Goal: Task Accomplishment & Management: Manage account settings

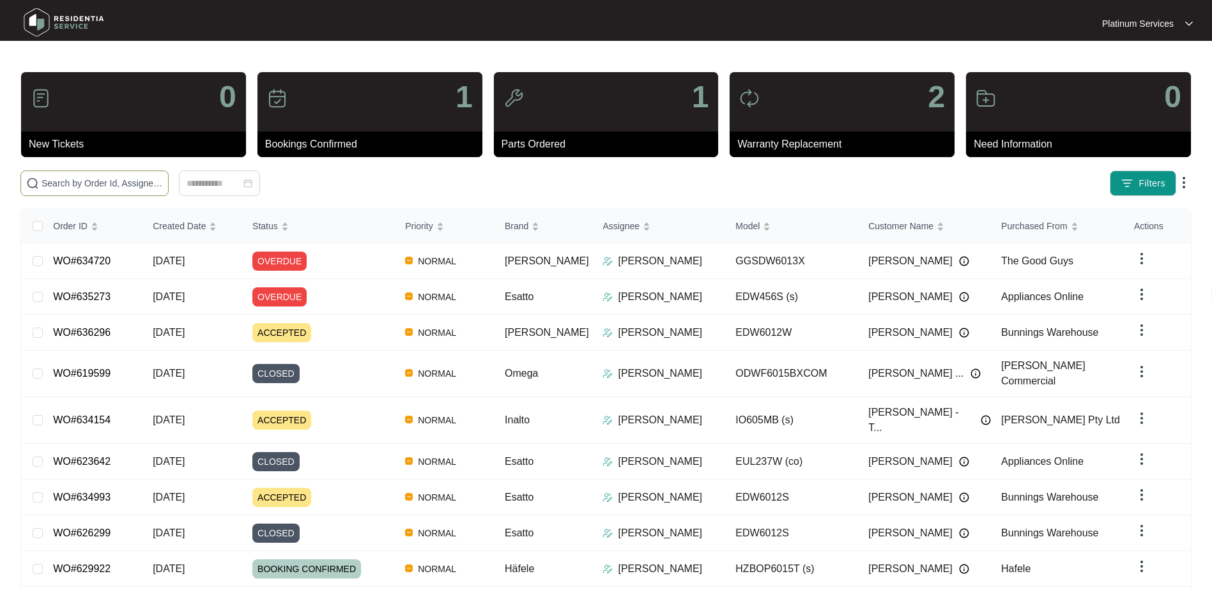
click at [124, 192] on span at bounding box center [94, 184] width 148 height 26
paste input "631254"
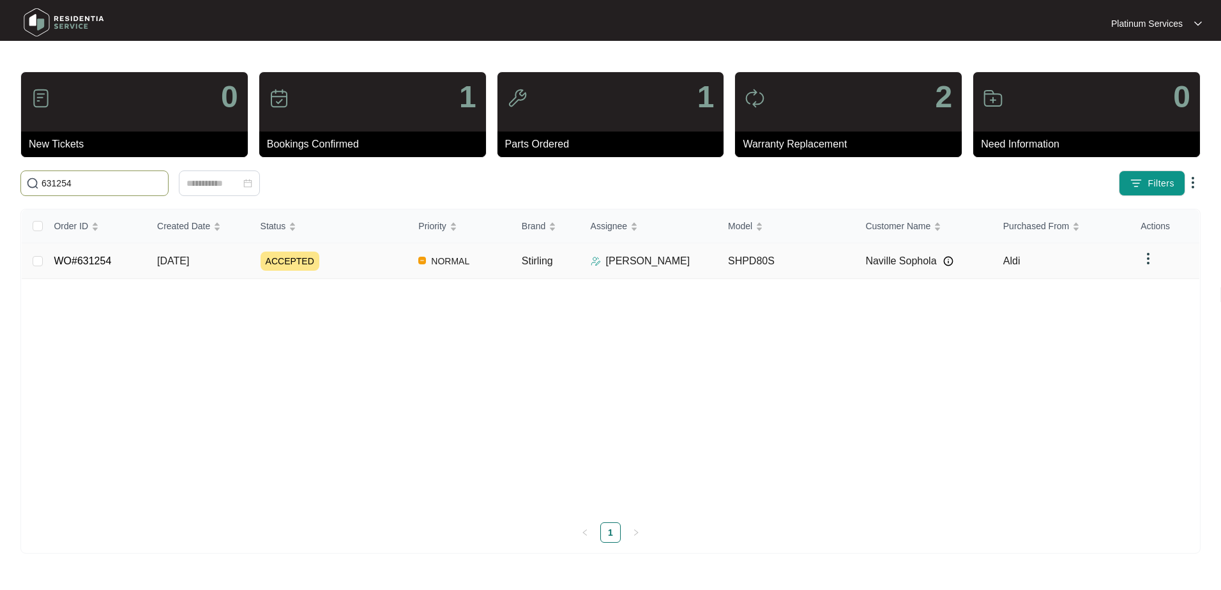
type input "631254"
click at [821, 254] on td "SHPD80S" at bounding box center [786, 261] width 137 height 36
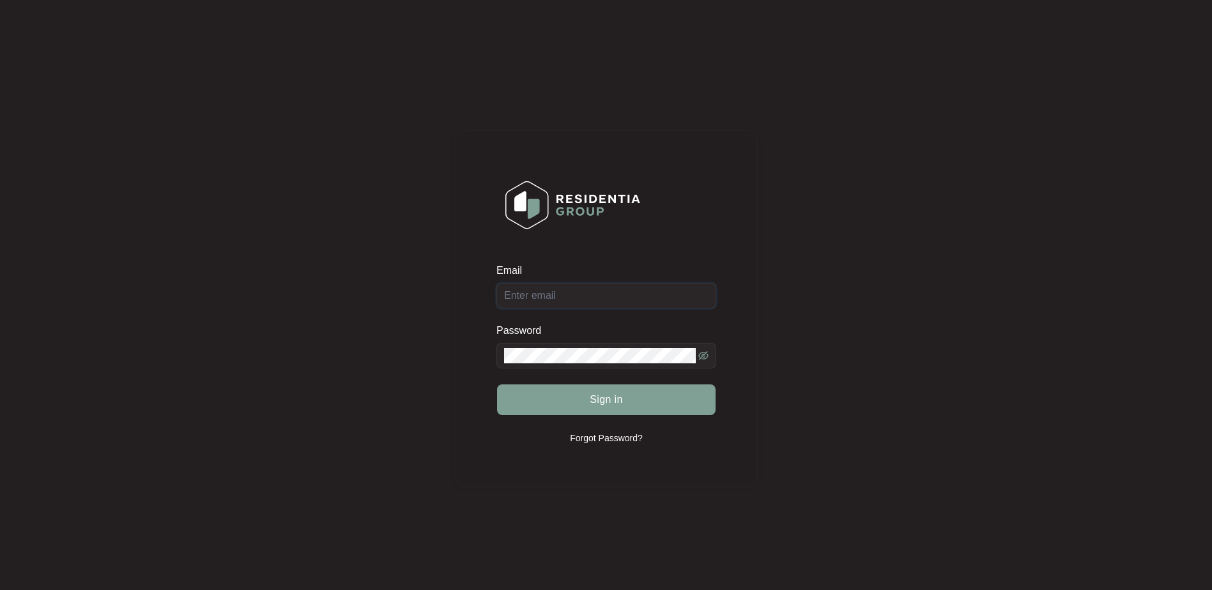
type input "[EMAIL_ADDRESS][DOMAIN_NAME]"
click at [600, 402] on span "Sign in" at bounding box center [606, 399] width 33 height 15
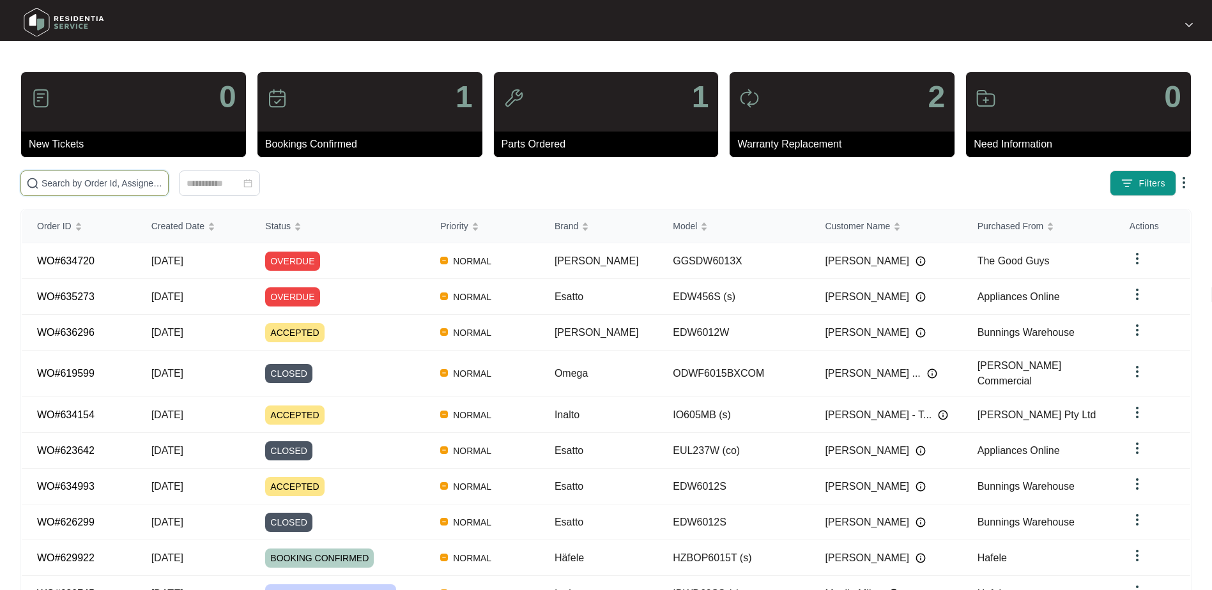
click at [105, 179] on input "text" at bounding box center [102, 183] width 121 height 14
paste input "631254"
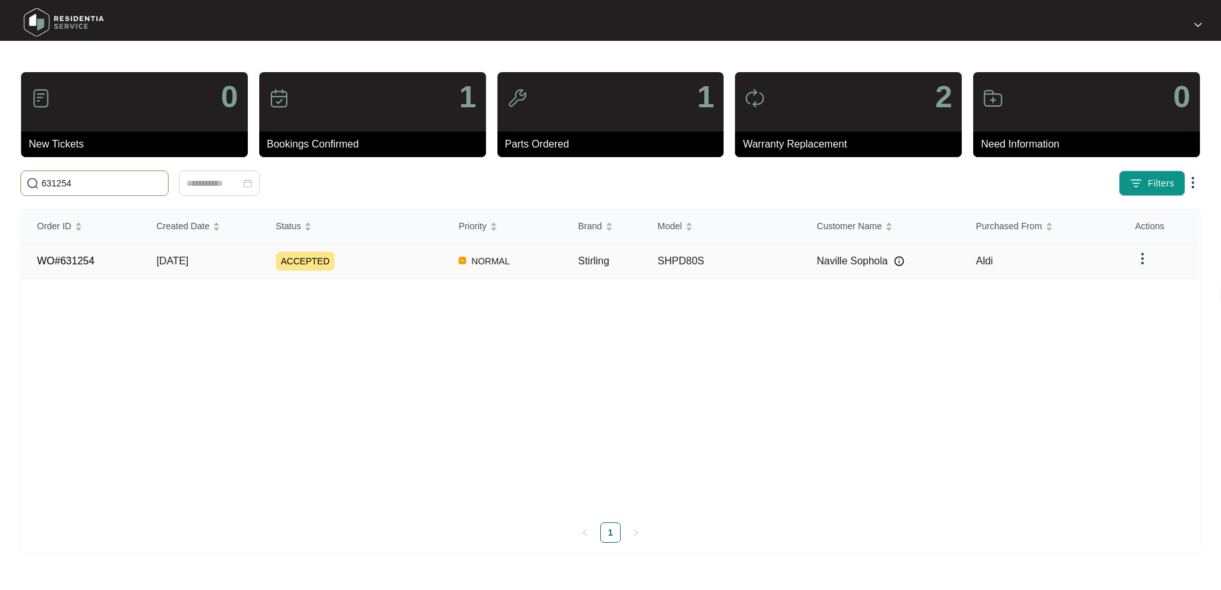
type input "631254"
click at [675, 267] on td "SHPD80S" at bounding box center [722, 261] width 159 height 36
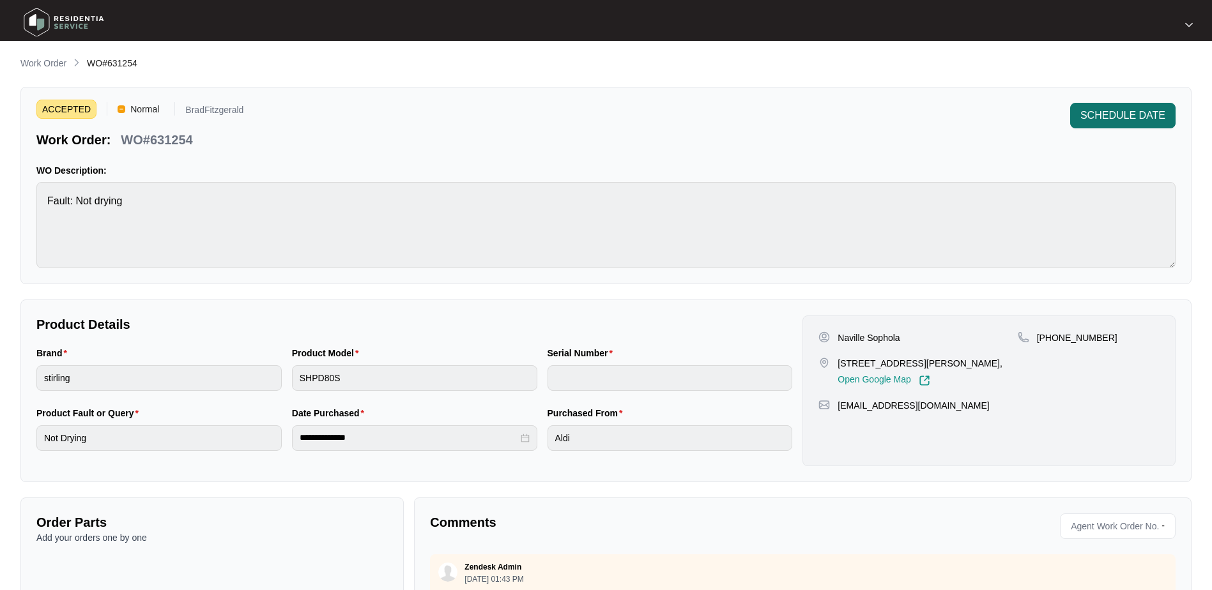
click at [1107, 116] on span "SCHEDULE DATE" at bounding box center [1122, 115] width 85 height 15
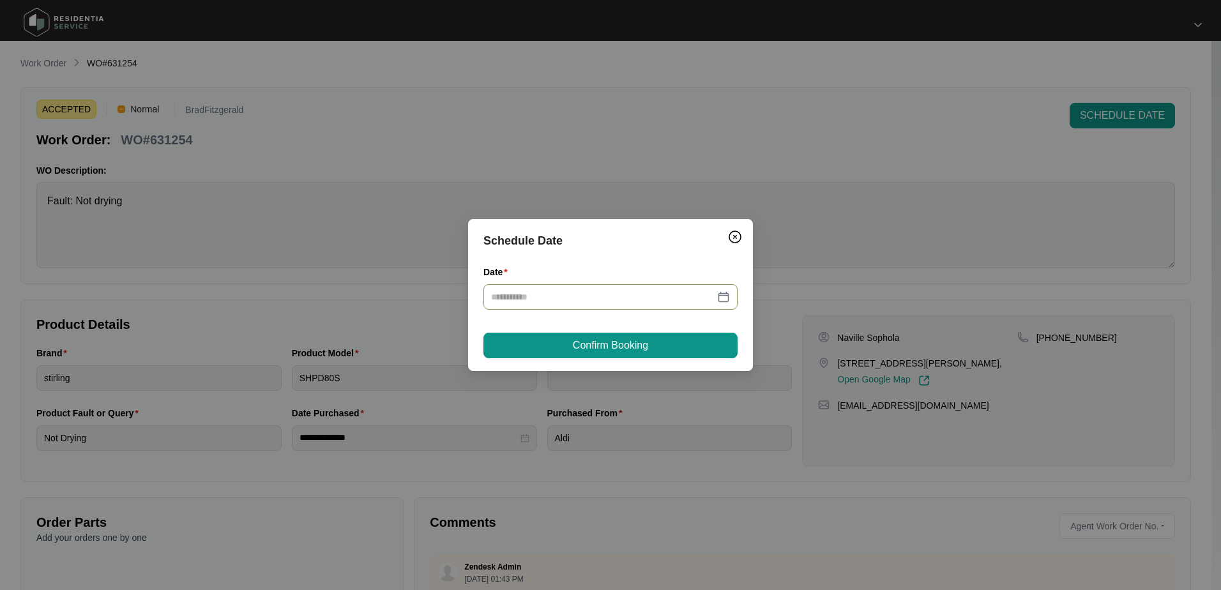
click at [731, 296] on div at bounding box center [611, 297] width 254 height 26
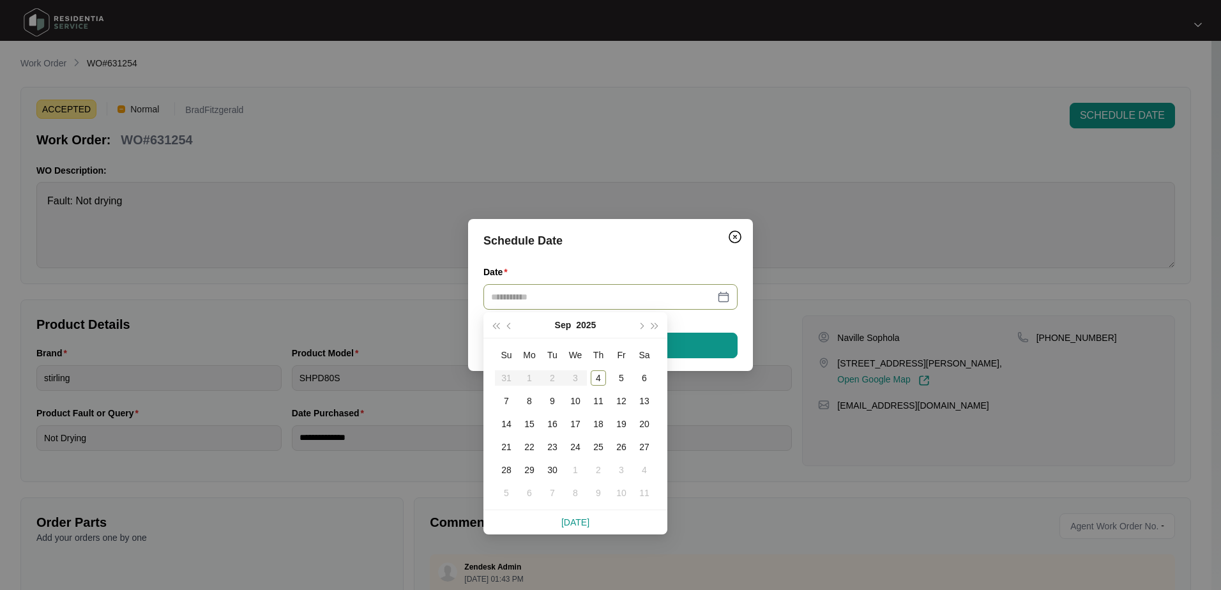
click at [529, 374] on table "Su Mo Tu We Th Fr Sa 31 1 2 3 4 5 6 7 8 9 10 11 12 13 14 15 16 17 18 19 20 21 2…" at bounding box center [575, 424] width 161 height 161
click at [537, 380] on table "Su Mo Tu We Th Fr Sa 31 1 2 3 4 5 6 7 8 9 10 11 12 13 14 15 16 17 18 19 20 21 2…" at bounding box center [575, 424] width 161 height 161
type input "**********"
click at [595, 376] on div "4" at bounding box center [598, 377] width 15 height 15
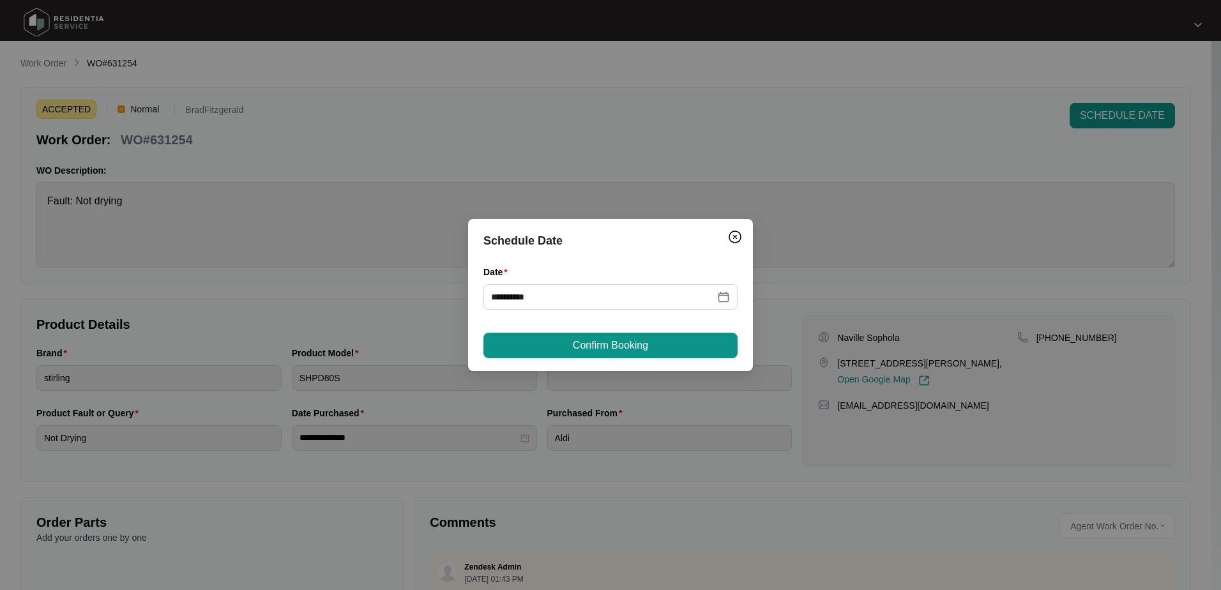
click at [623, 343] on span "Confirm Booking" at bounding box center [610, 345] width 75 height 15
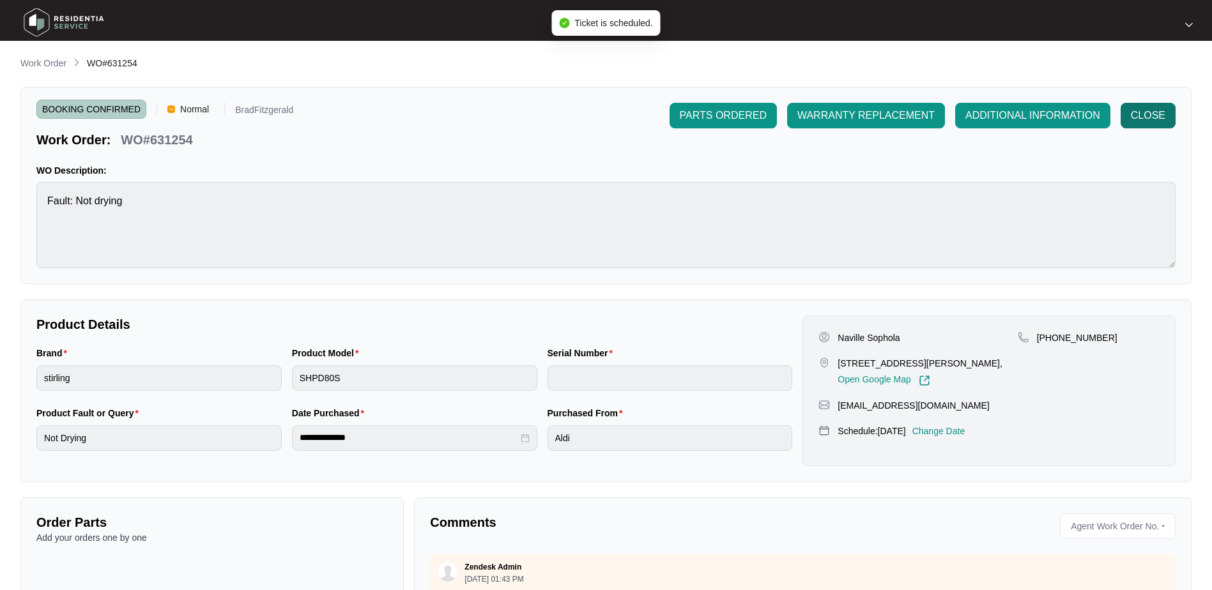
click at [1146, 116] on span "CLOSE" at bounding box center [1148, 115] width 34 height 15
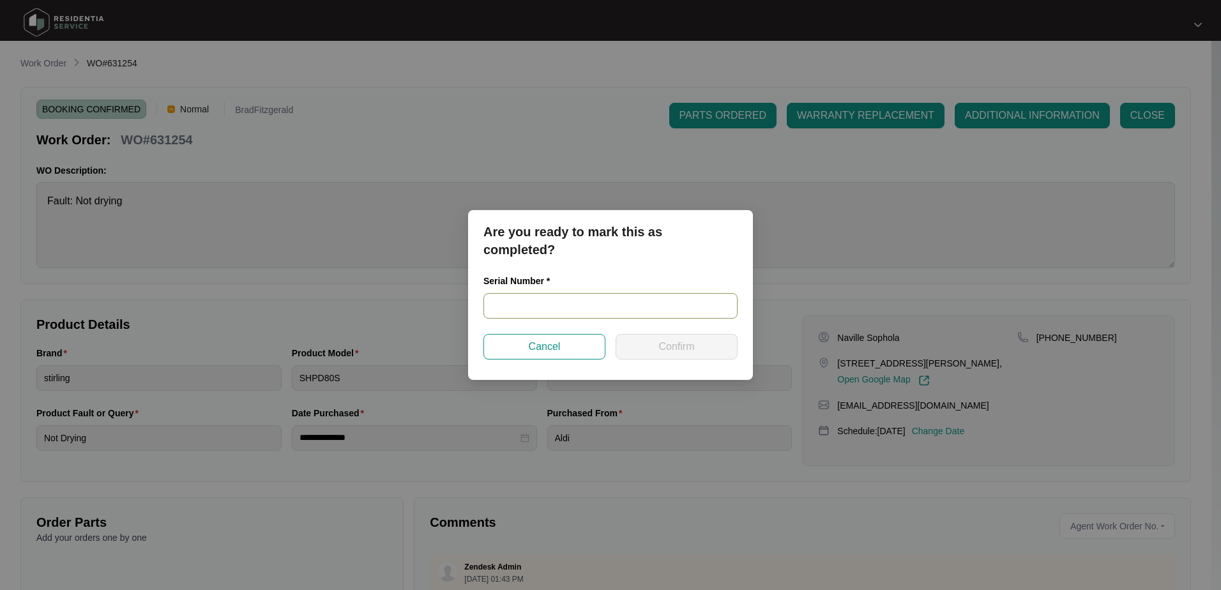
click at [596, 304] on input "text" at bounding box center [611, 306] width 254 height 26
click at [558, 287] on div "Serial Number *" at bounding box center [611, 283] width 254 height 19
click at [567, 307] on input "text" at bounding box center [611, 306] width 254 height 26
paste input "540J261590134125P00037"
type input "540J261590134125P00037"
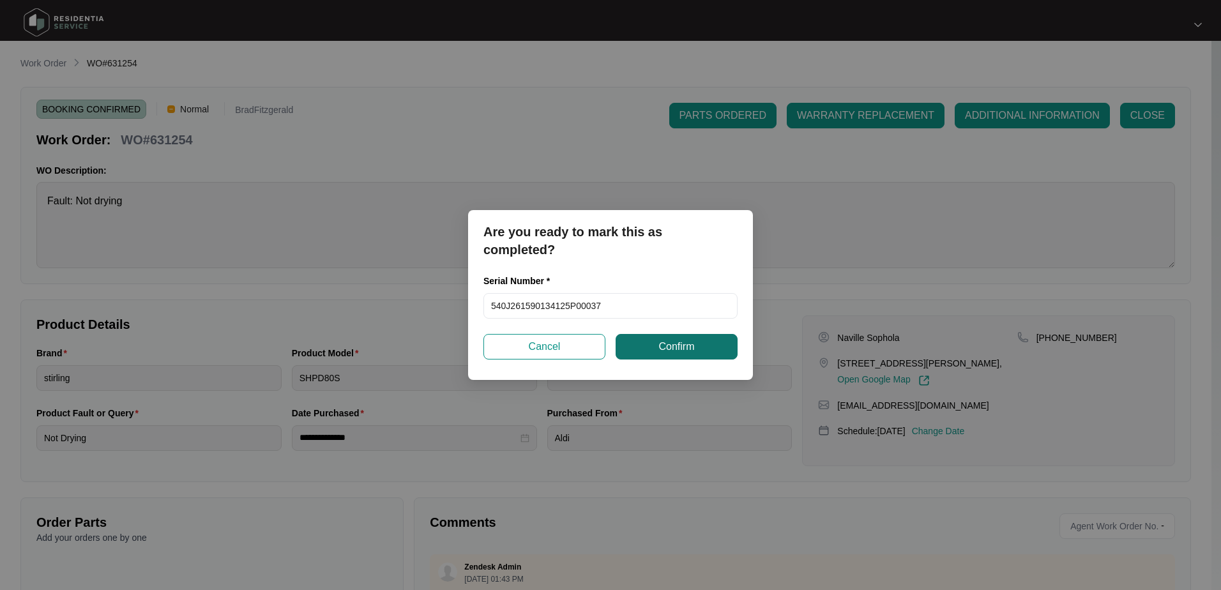
click at [681, 345] on span "Confirm" at bounding box center [677, 346] width 36 height 15
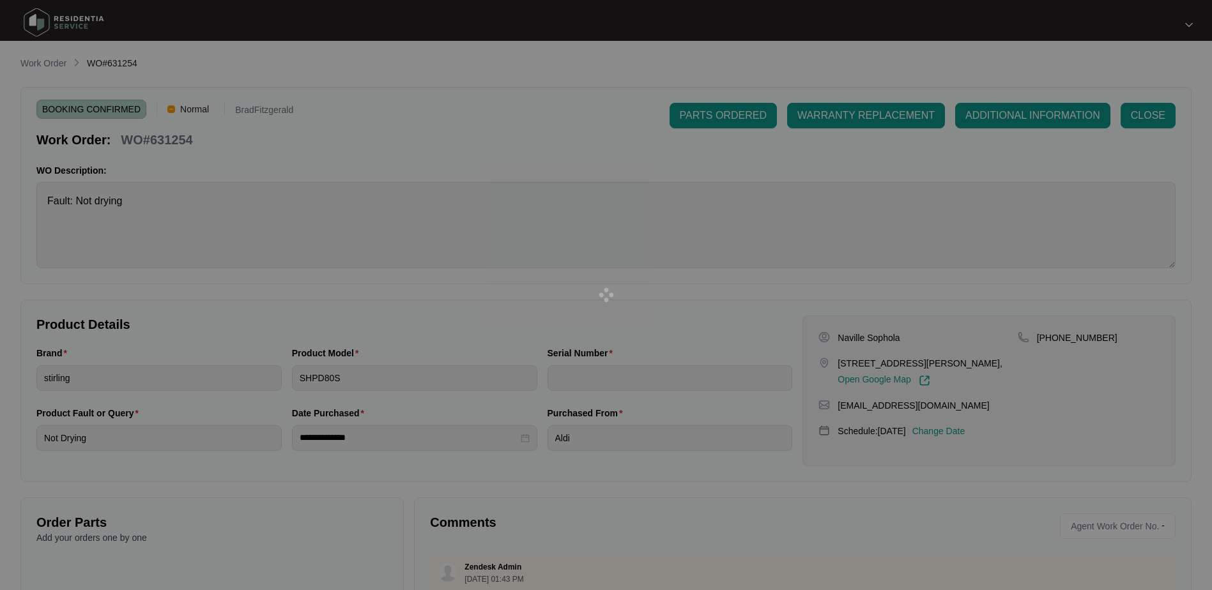
type input "540J261590134125P00037"
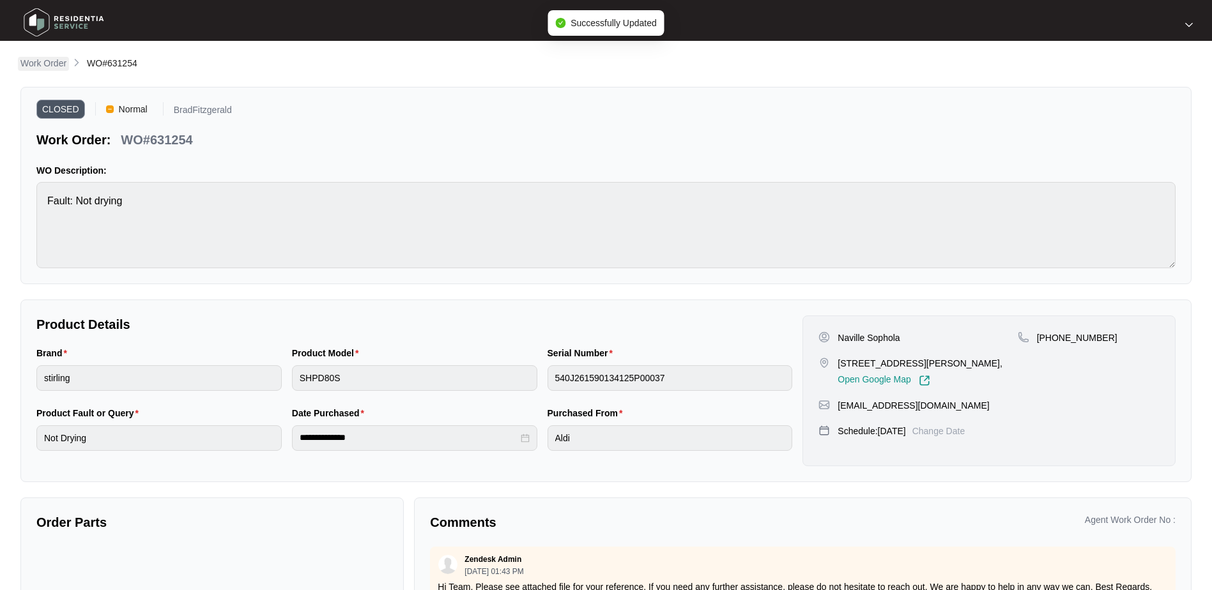
click at [45, 65] on p "Work Order" at bounding box center [43, 63] width 46 height 13
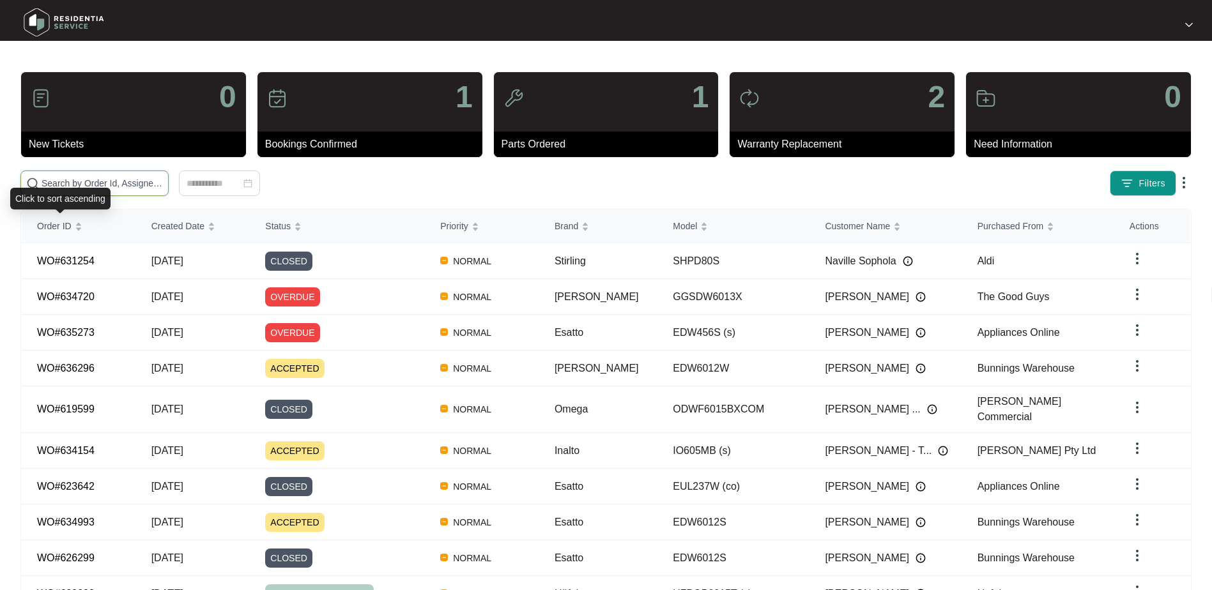
click at [89, 185] on input "text" at bounding box center [102, 183] width 121 height 14
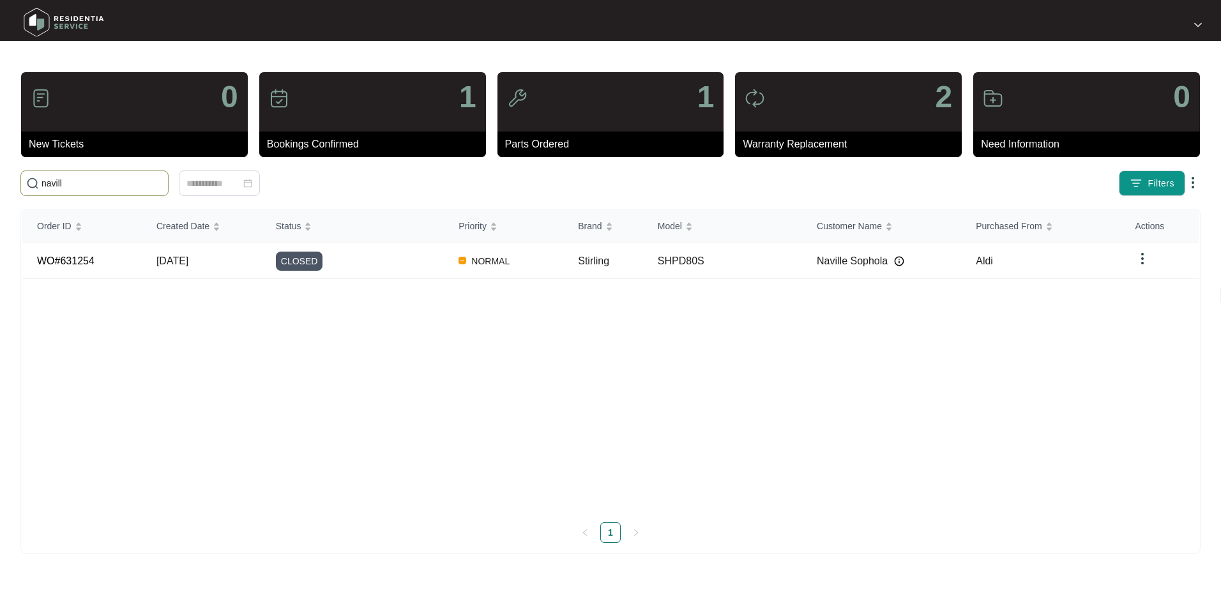
drag, startPoint x: 84, startPoint y: 187, endPoint x: 11, endPoint y: 187, distance: 72.2
click at [11, 187] on main "0 New Tickets 1 Bookings Confirmed 1 Parts Ordered 2 Warranty Replacement 0 Nee…" at bounding box center [610, 295] width 1221 height 590
type input "kayla"
click at [347, 259] on div "ACCEPTED" at bounding box center [360, 261] width 168 height 19
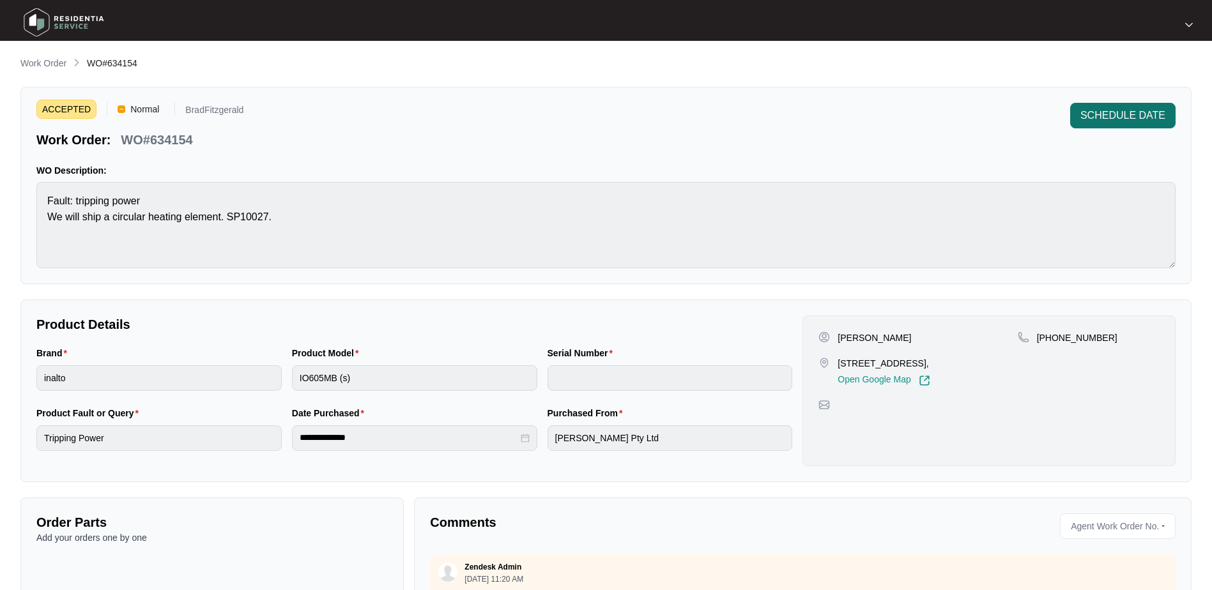
click at [1122, 108] on span "SCHEDULE DATE" at bounding box center [1122, 115] width 85 height 15
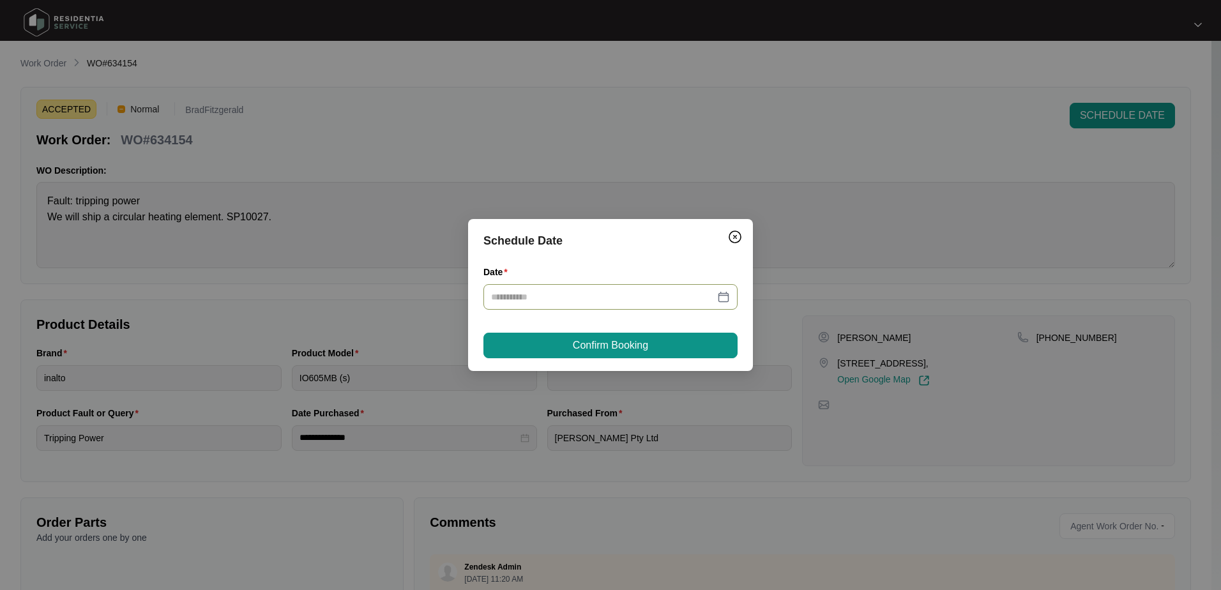
click at [724, 295] on div at bounding box center [610, 297] width 239 height 14
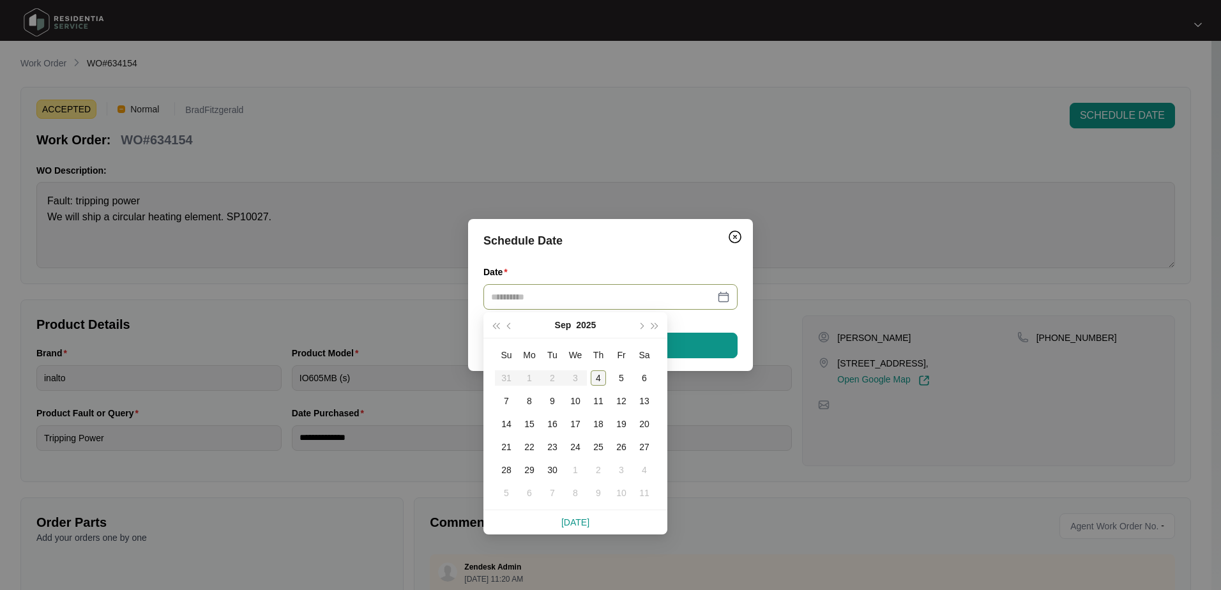
click at [598, 379] on div "4" at bounding box center [598, 377] width 15 height 15
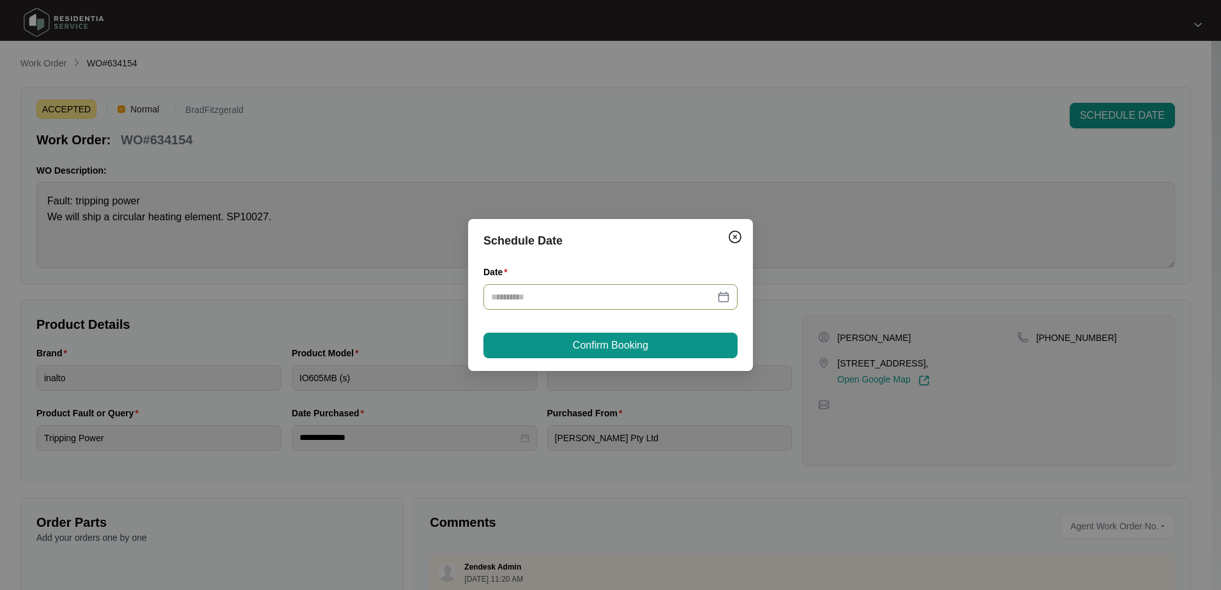
type input "**********"
click at [632, 349] on span "Confirm Booking" at bounding box center [610, 345] width 75 height 15
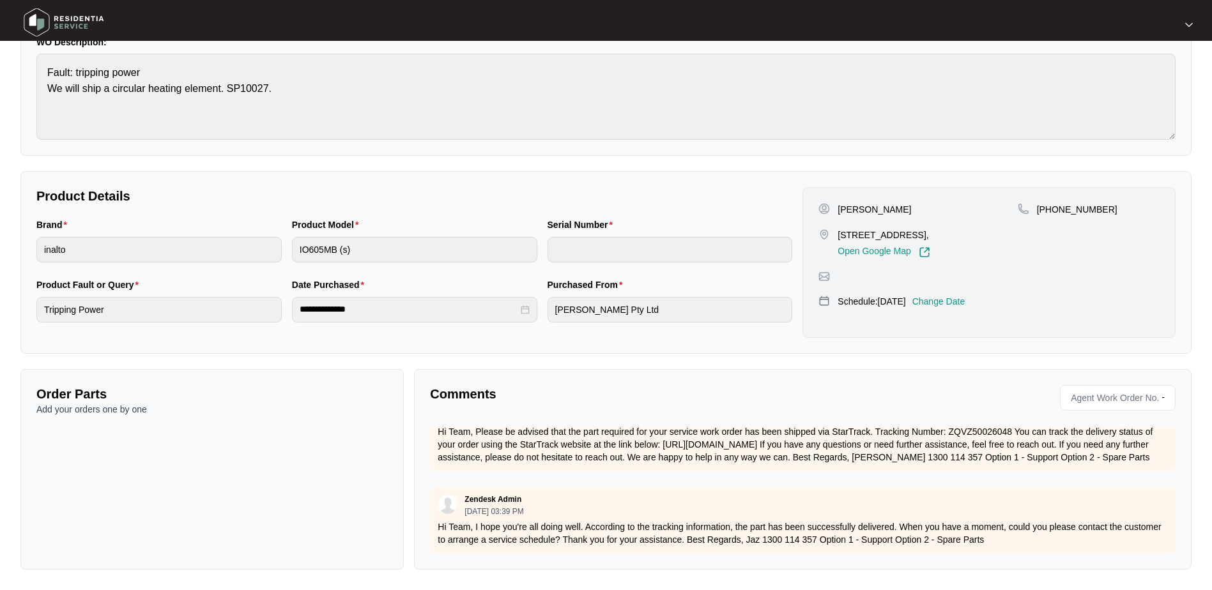
scroll to position [198, 0]
click at [660, 378] on div "Comments Agent Work Order No. - Zendesk Admin [DATE] 11:20 AM Hi Team, We have …" at bounding box center [802, 469] width 777 height 201
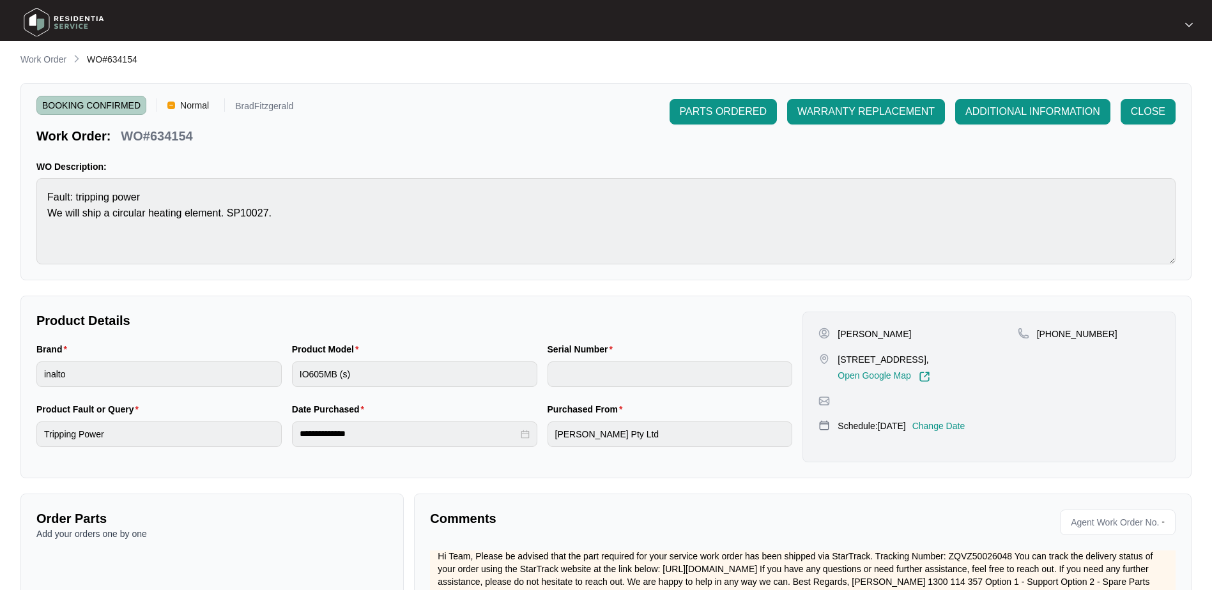
scroll to position [0, 0]
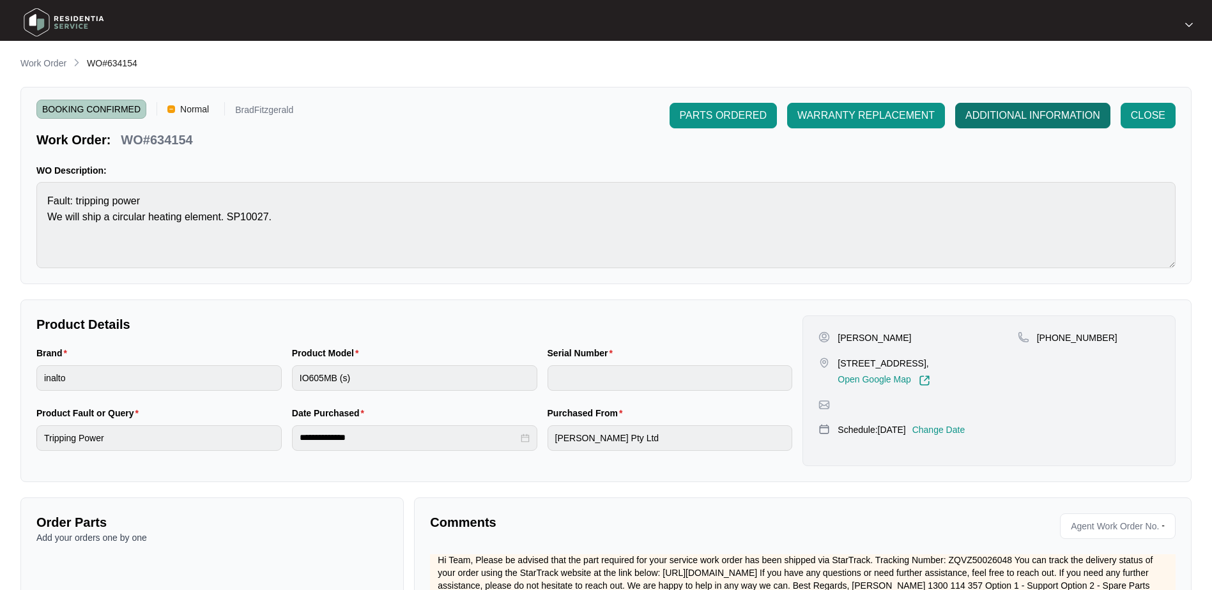
click at [1007, 116] on span "ADDITIONAL INFORMATION" at bounding box center [1032, 115] width 135 height 15
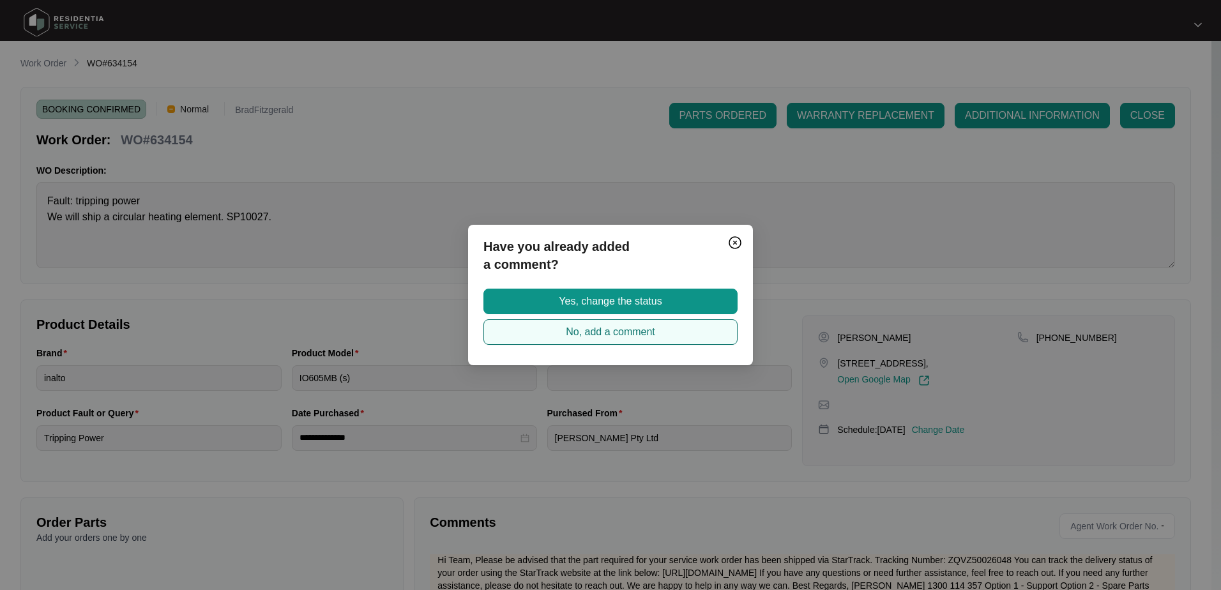
click at [634, 328] on span "No, add a comment" at bounding box center [610, 331] width 89 height 15
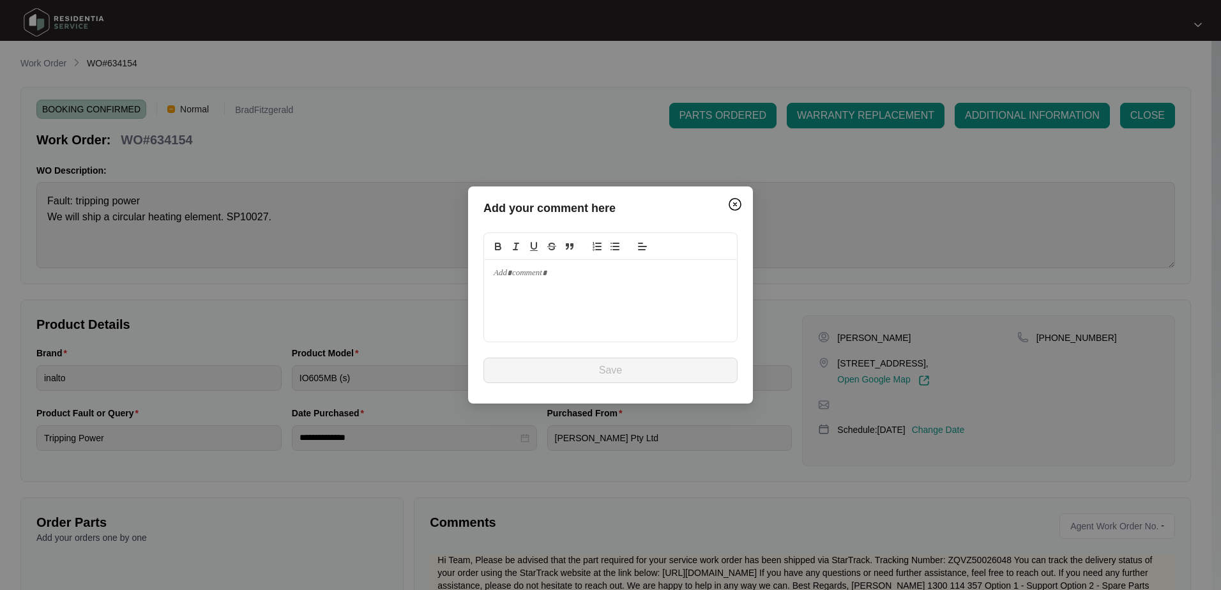
click at [584, 295] on div at bounding box center [610, 301] width 253 height 82
click at [733, 208] on img "Close" at bounding box center [735, 204] width 15 height 15
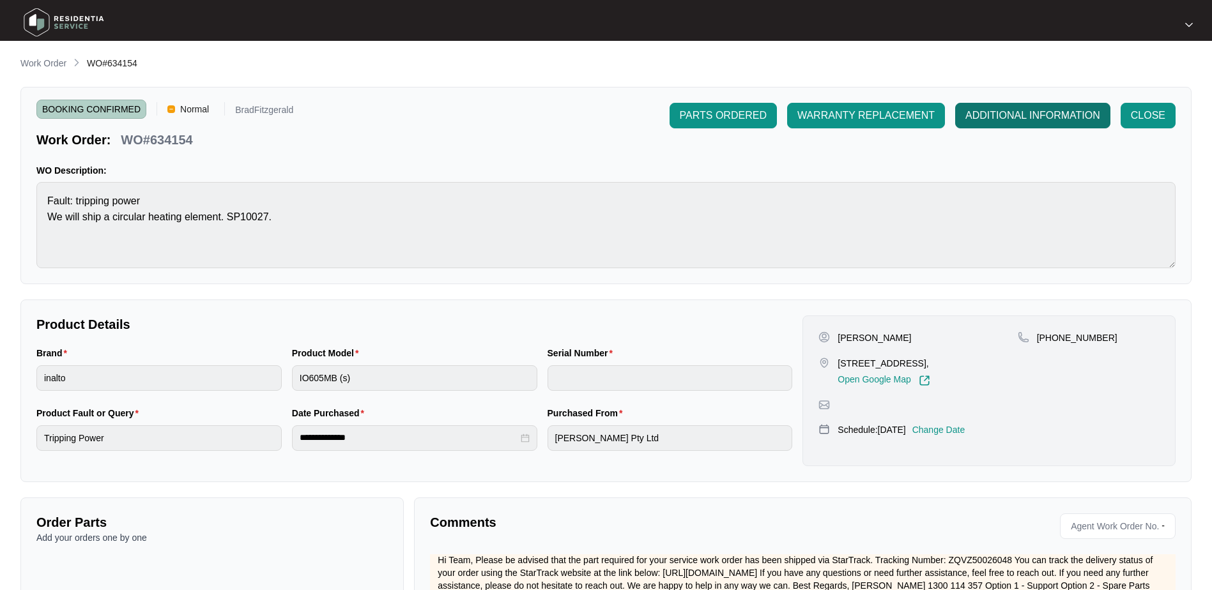
click at [1002, 113] on span "ADDITIONAL INFORMATION" at bounding box center [1032, 115] width 135 height 15
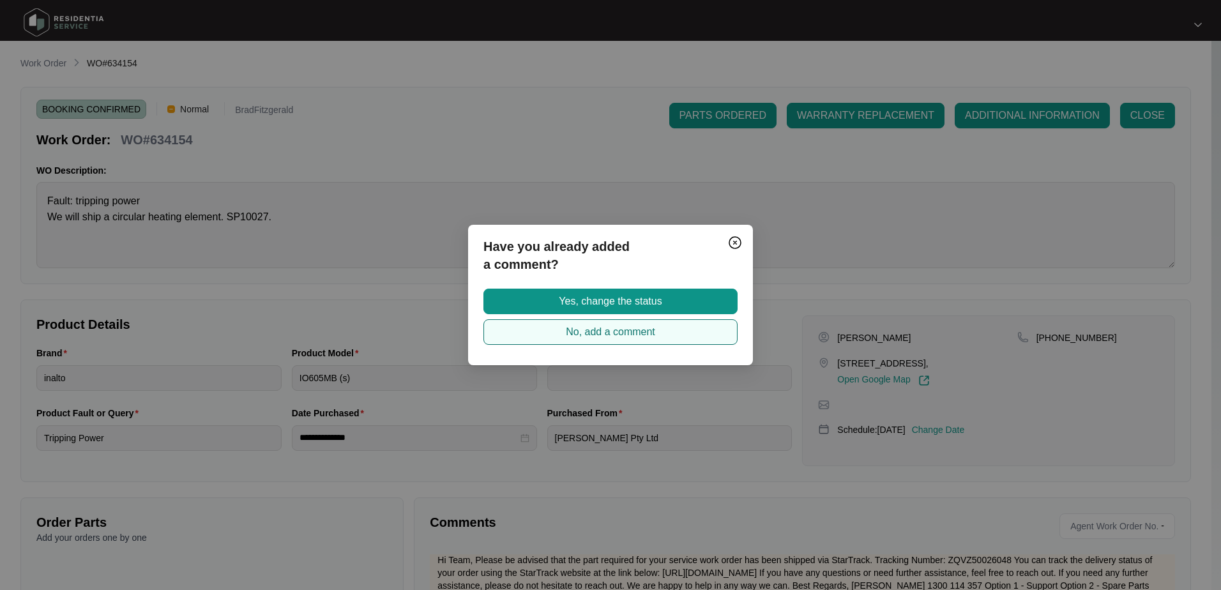
click at [610, 330] on span "No, add a comment" at bounding box center [610, 331] width 89 height 15
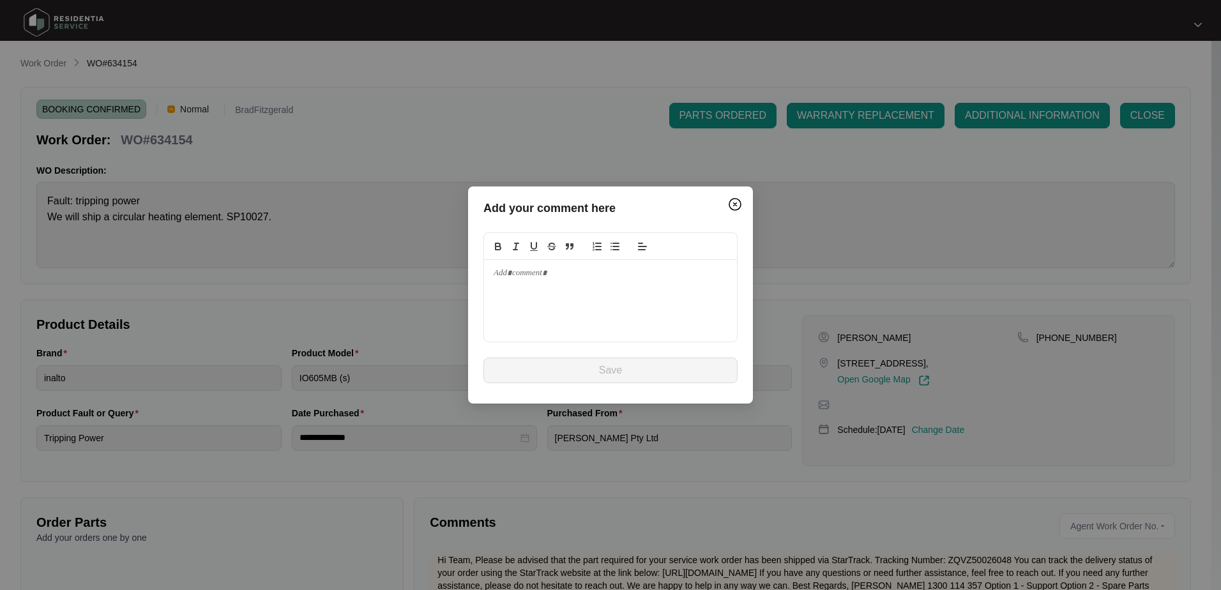
click at [547, 284] on div at bounding box center [610, 301] width 253 height 82
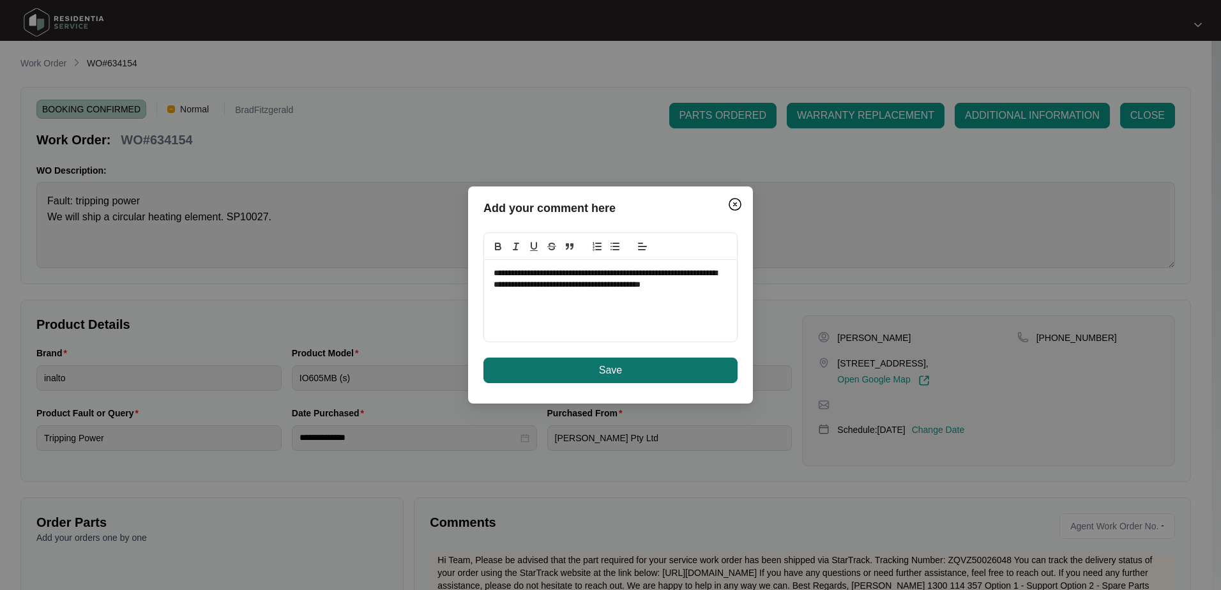
click at [613, 375] on span "Save" at bounding box center [610, 370] width 23 height 15
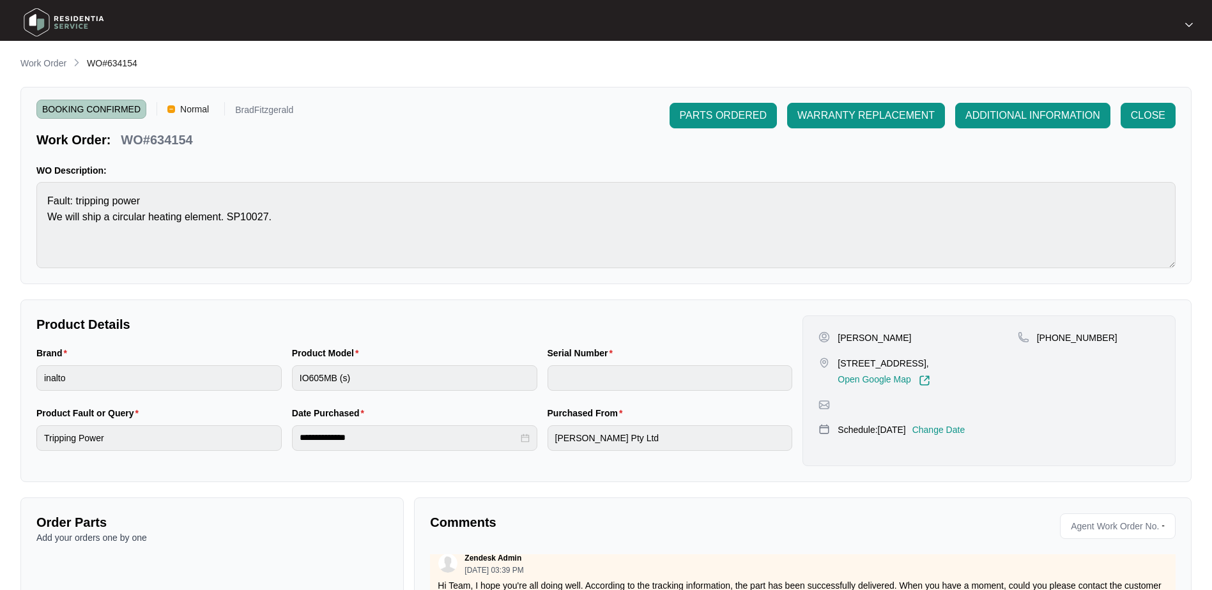
click at [59, 56] on li "Work Order" at bounding box center [43, 63] width 46 height 15
click at [53, 62] on p "Work Order" at bounding box center [43, 63] width 46 height 13
